Goal: Find specific page/section: Find specific page/section

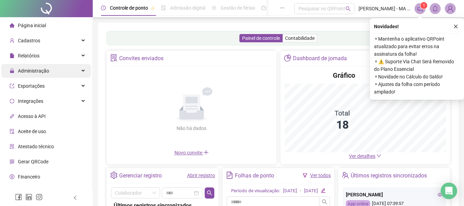
click at [41, 73] on span "Administração" at bounding box center [33, 70] width 31 height 5
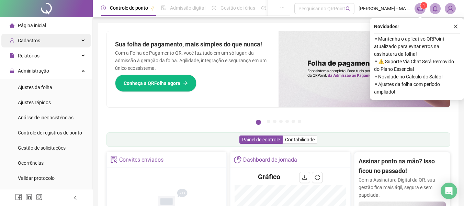
click at [82, 41] on icon at bounding box center [83, 41] width 3 height 0
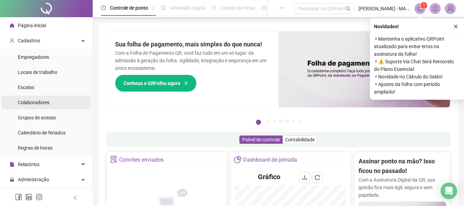
click at [34, 103] on span "Colaboradores" at bounding box center [34, 102] width 32 height 5
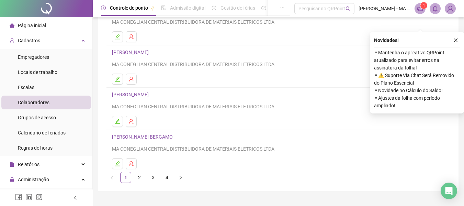
scroll to position [126, 0]
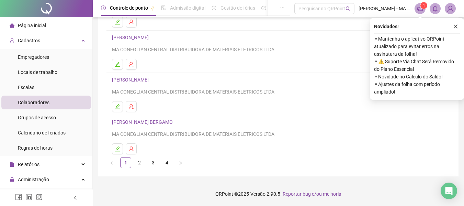
click at [143, 161] on link "2" at bounding box center [139, 162] width 10 height 10
click at [151, 163] on link "3" at bounding box center [153, 162] width 10 height 10
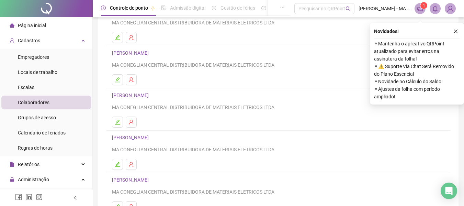
scroll to position [103, 0]
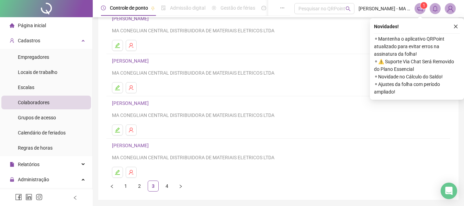
click at [151, 105] on link "[PERSON_NAME]" at bounding box center [131, 102] width 39 height 5
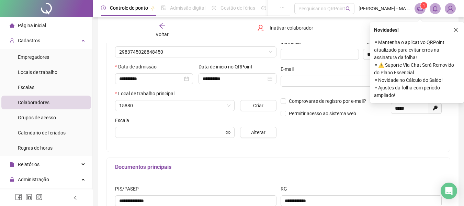
scroll to position [106, 0]
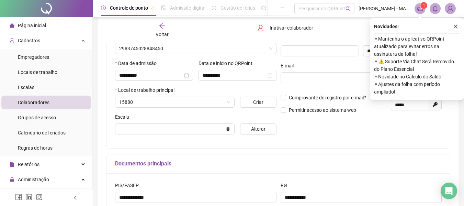
type input "**********"
